Goal: Information Seeking & Learning: Learn about a topic

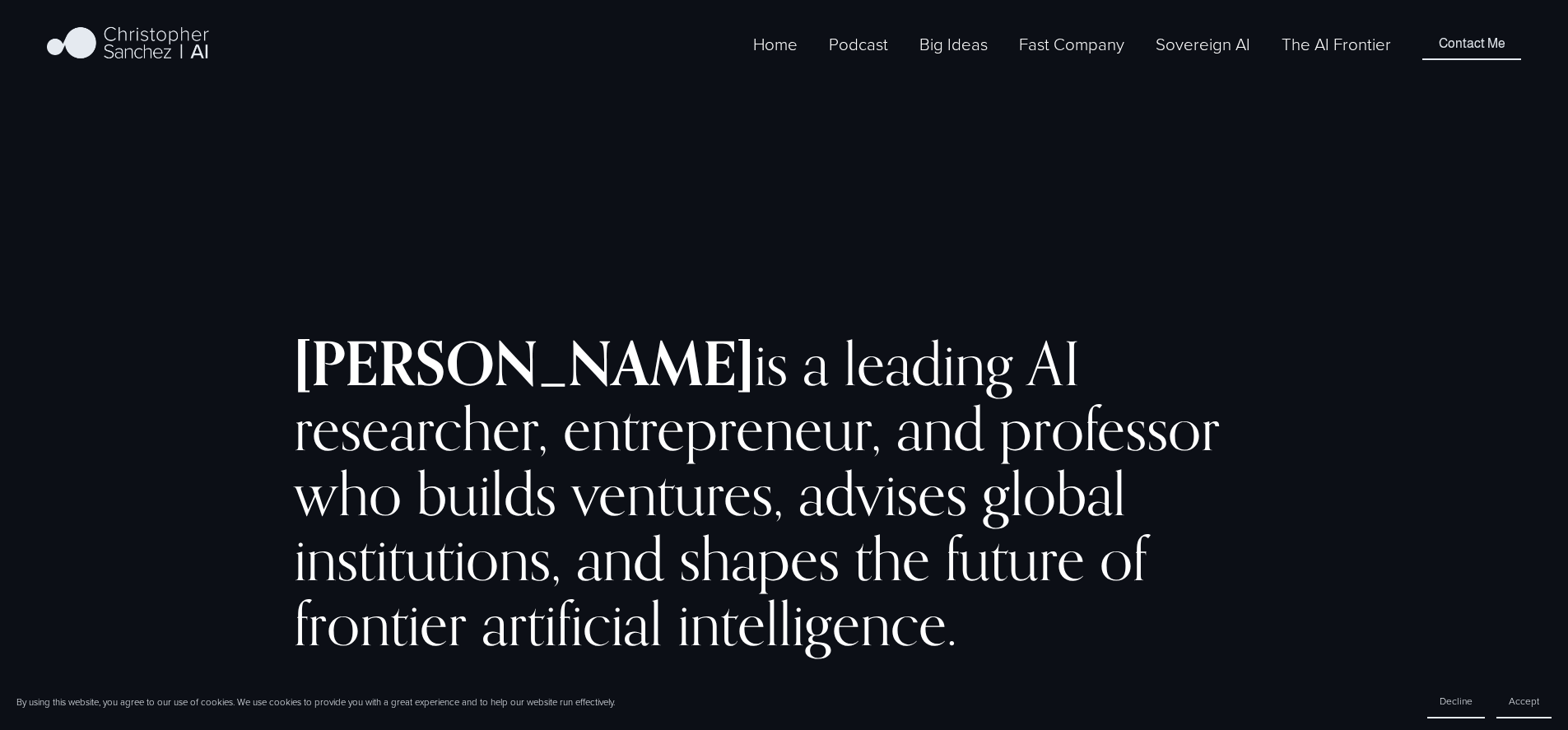
click at [0, 0] on span "Fast Company [GEOGRAPHIC_DATA] - English" at bounding box center [0, 0] width 0 height 0
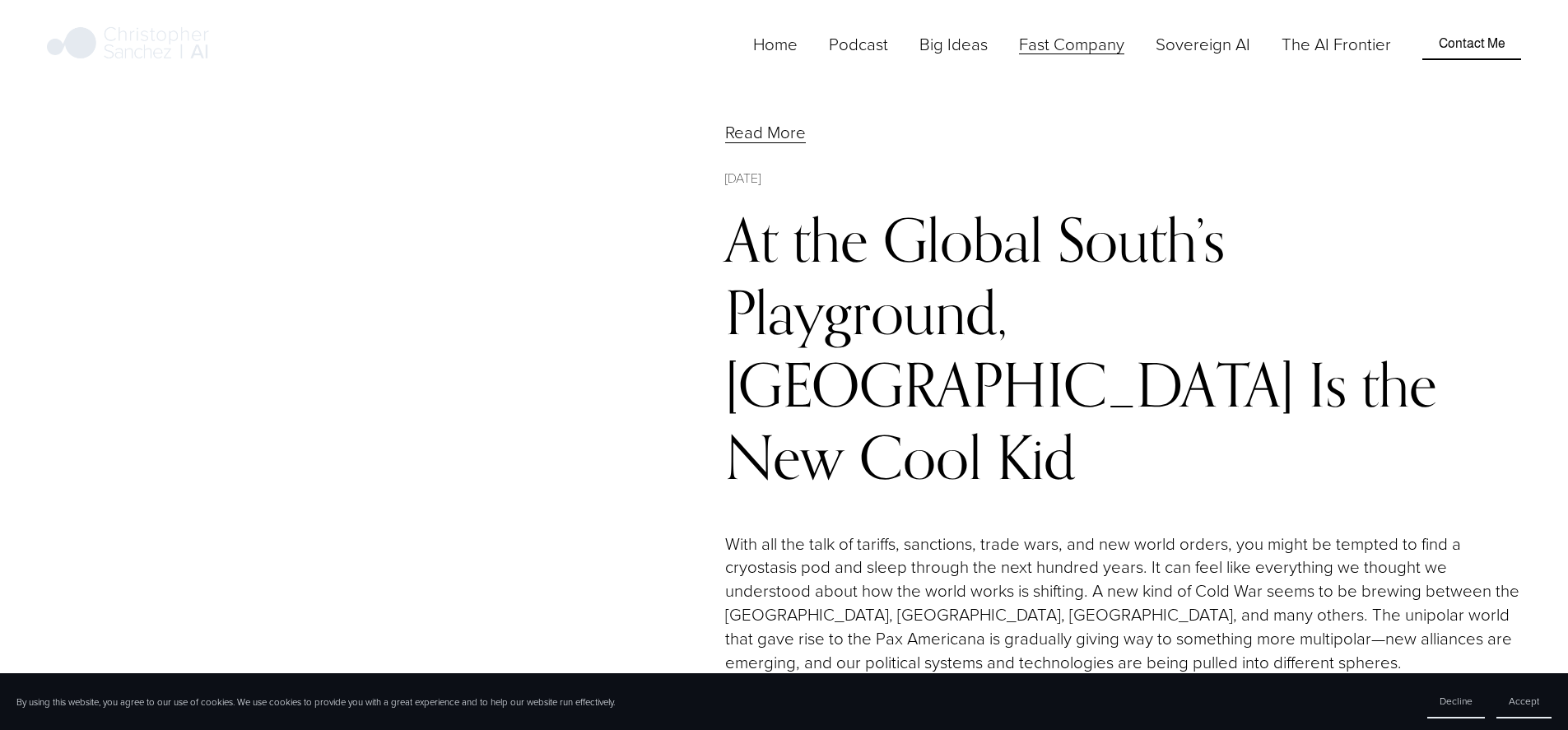
scroll to position [5961, 0]
